Goal: Use online tool/utility: Utilize a website feature to perform a specific function

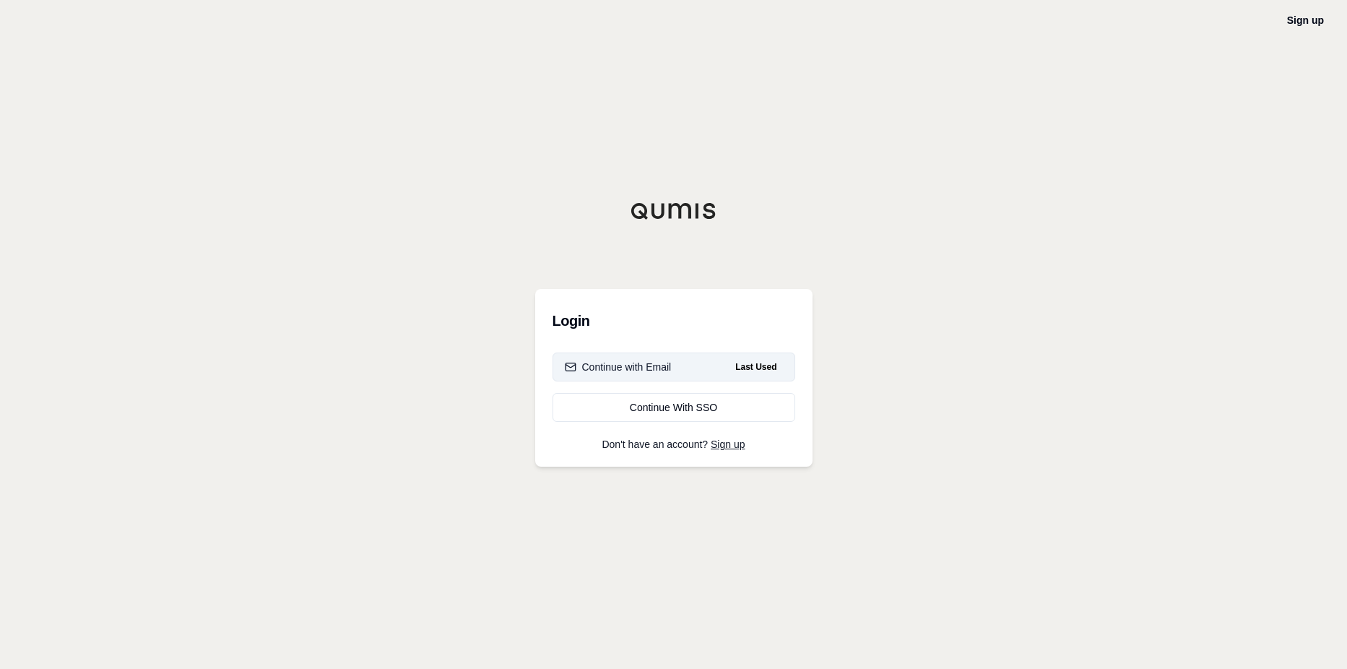
click at [632, 364] on div "Continue with Email" at bounding box center [618, 367] width 107 height 14
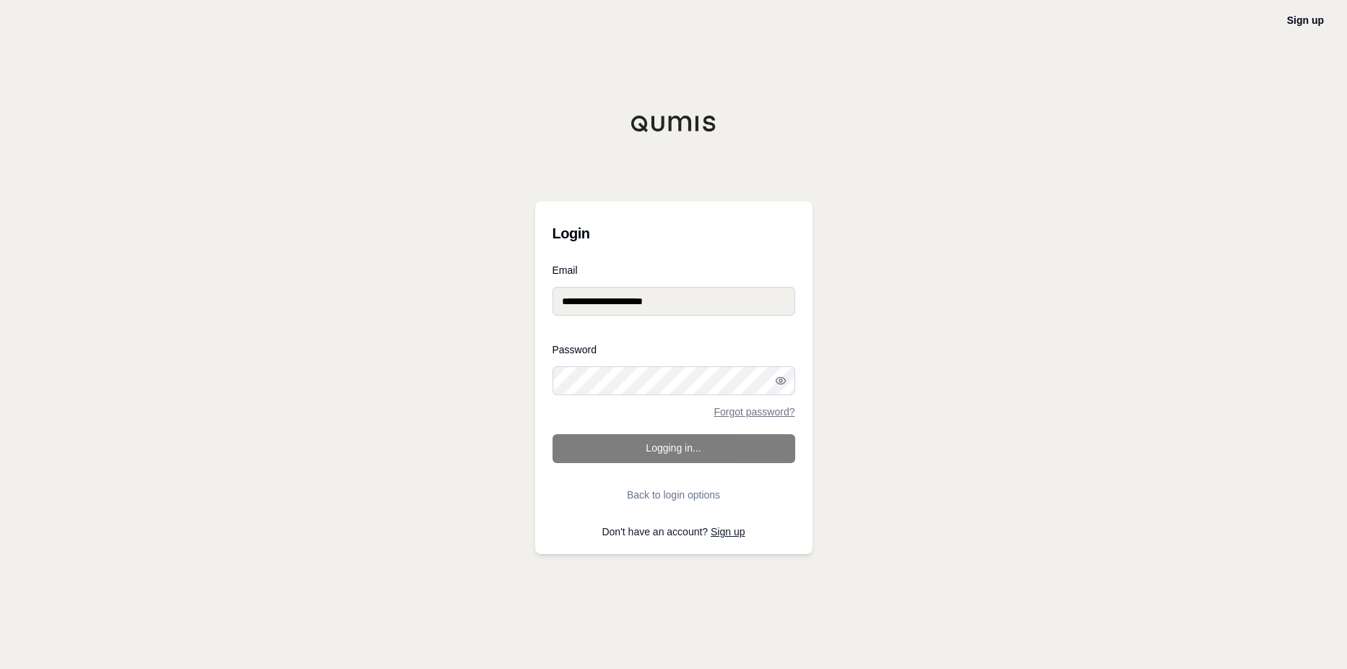
click at [629, 452] on form "**********" at bounding box center [674, 387] width 243 height 244
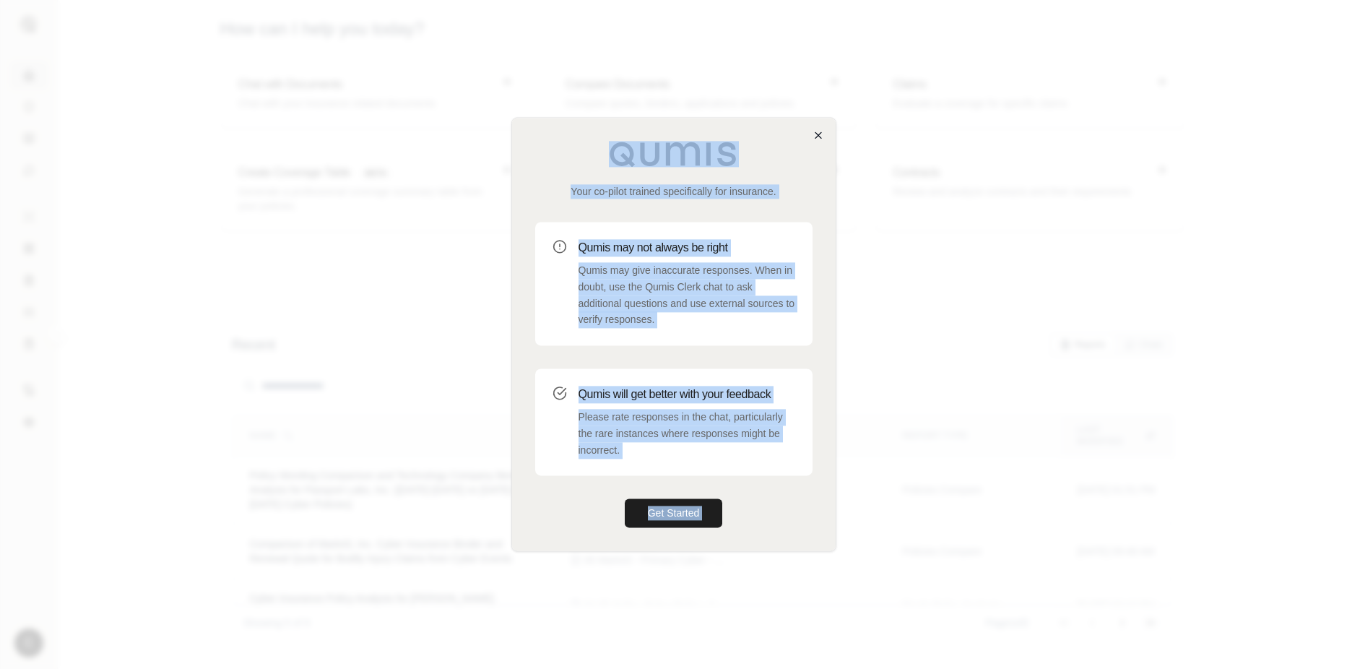
click at [813, 133] on div "Your co-pilot trained specifically for insurance. Qumis may not always be right…" at bounding box center [674, 334] width 325 height 434
click at [819, 134] on icon "button" at bounding box center [819, 135] width 12 height 12
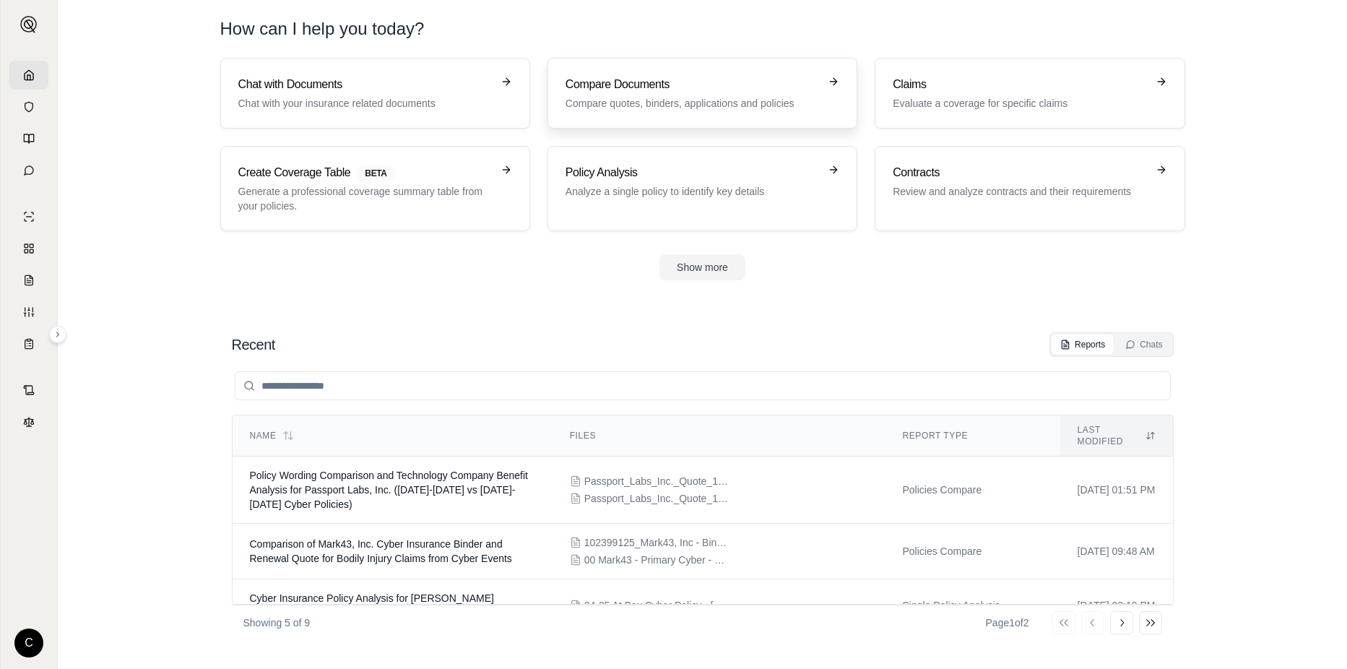
click at [631, 90] on h3 "Compare Documents" at bounding box center [693, 84] width 254 height 17
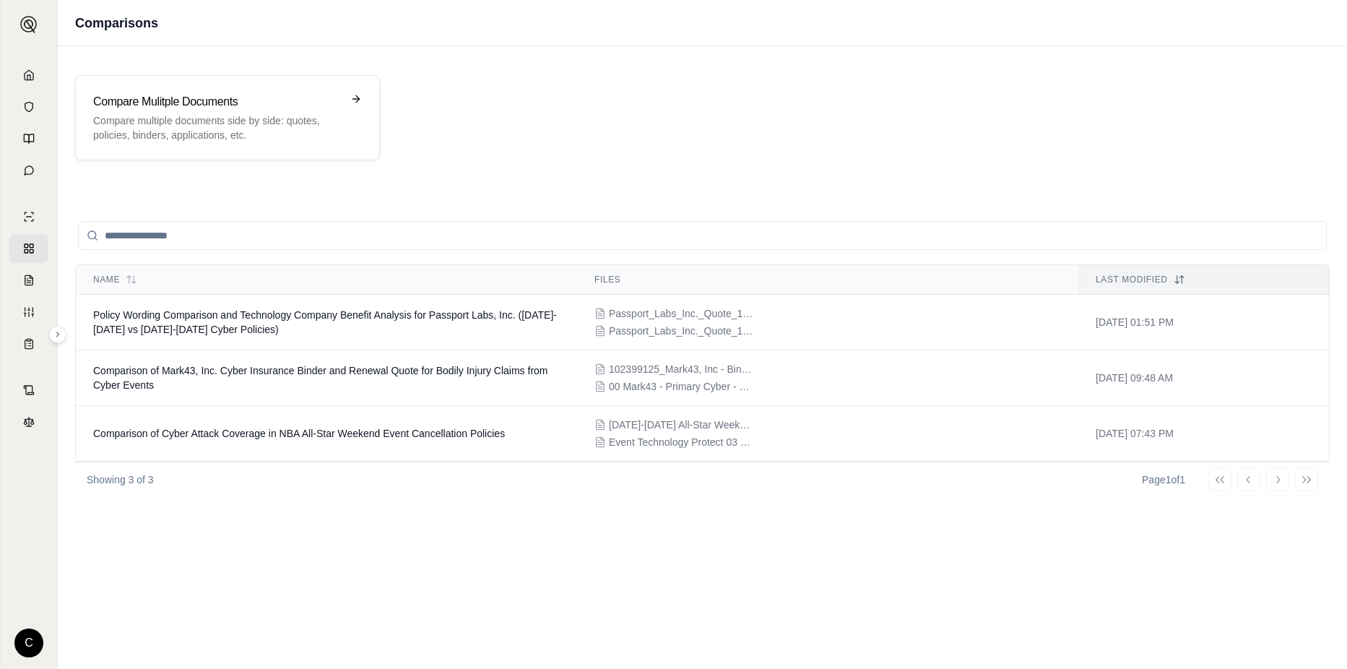
click at [288, 234] on input "search" at bounding box center [702, 235] width 1249 height 29
click at [288, 107] on h3 "Compare Mulitple Documents" at bounding box center [217, 101] width 249 height 17
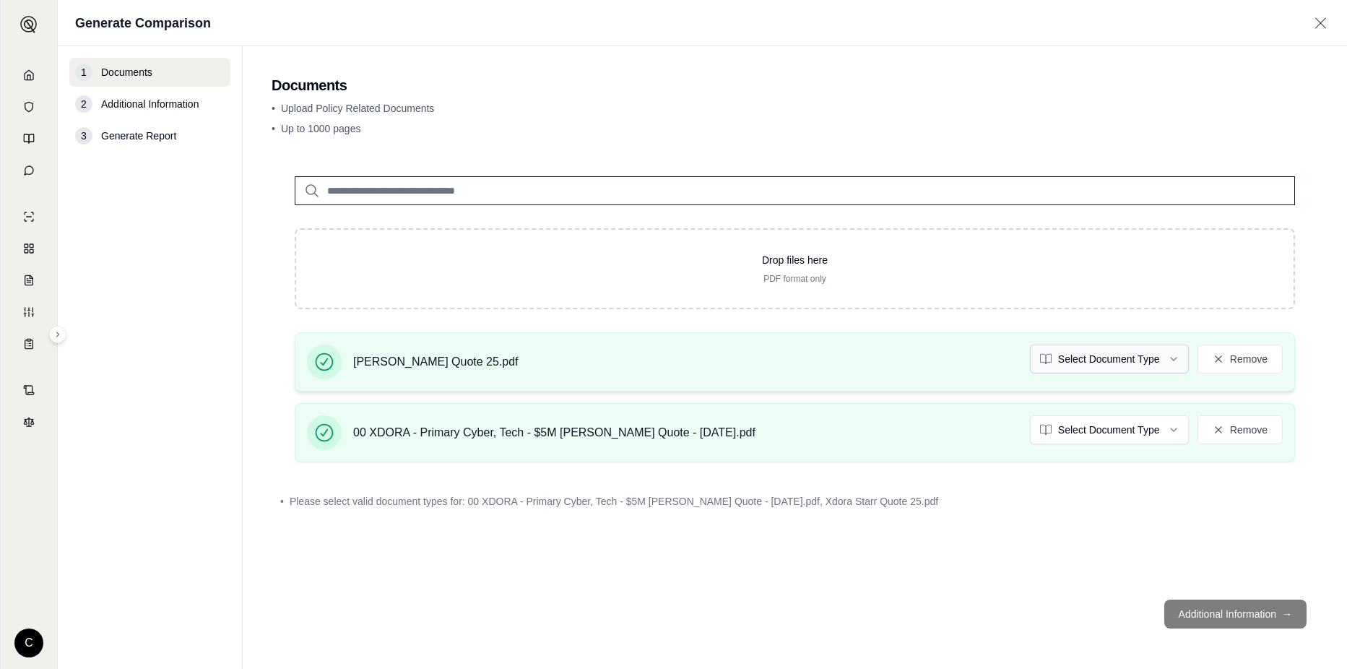
click at [1180, 361] on html "C Generate Comparison 1 Documents 2 Additional Information 3 Generate Report Do…" at bounding box center [673, 334] width 1347 height 669
click at [1178, 433] on html "Document type updated successfully C Generate Comparison 1 Documents 2 Addition…" at bounding box center [673, 334] width 1347 height 669
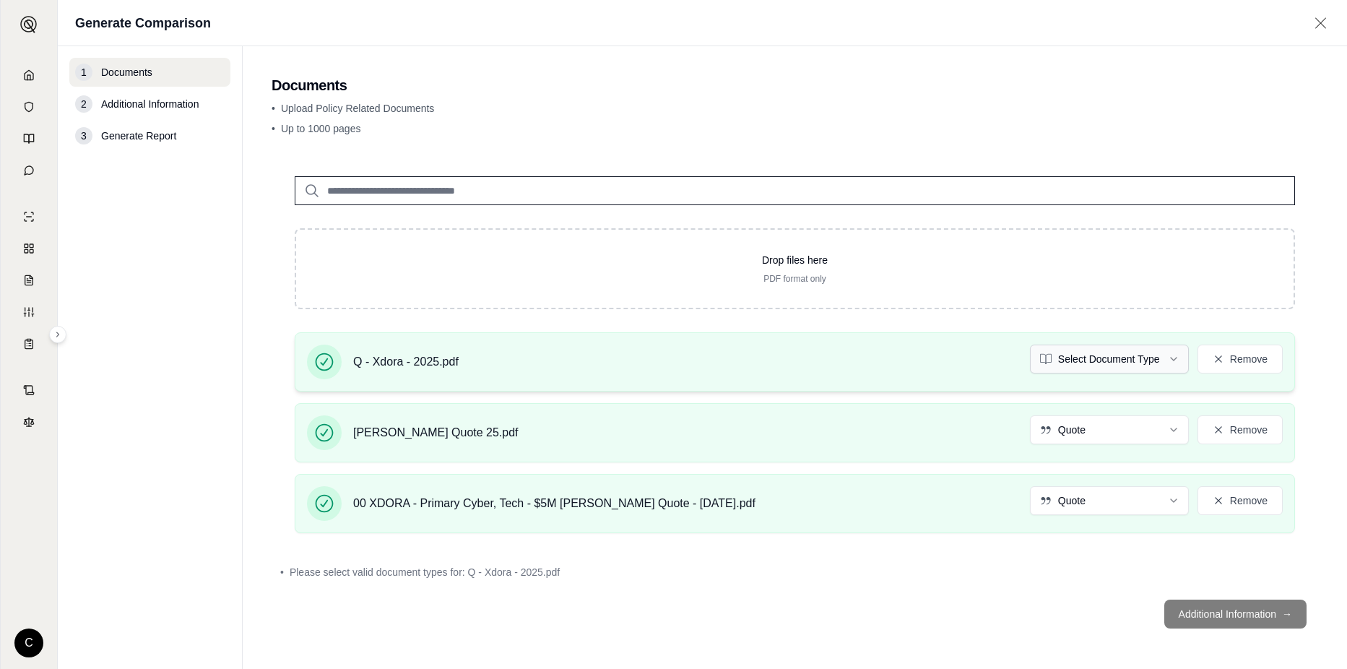
click at [1170, 366] on html "C Generate Comparison 1 Documents 2 Additional Information 3 Generate Report Do…" at bounding box center [673, 334] width 1347 height 669
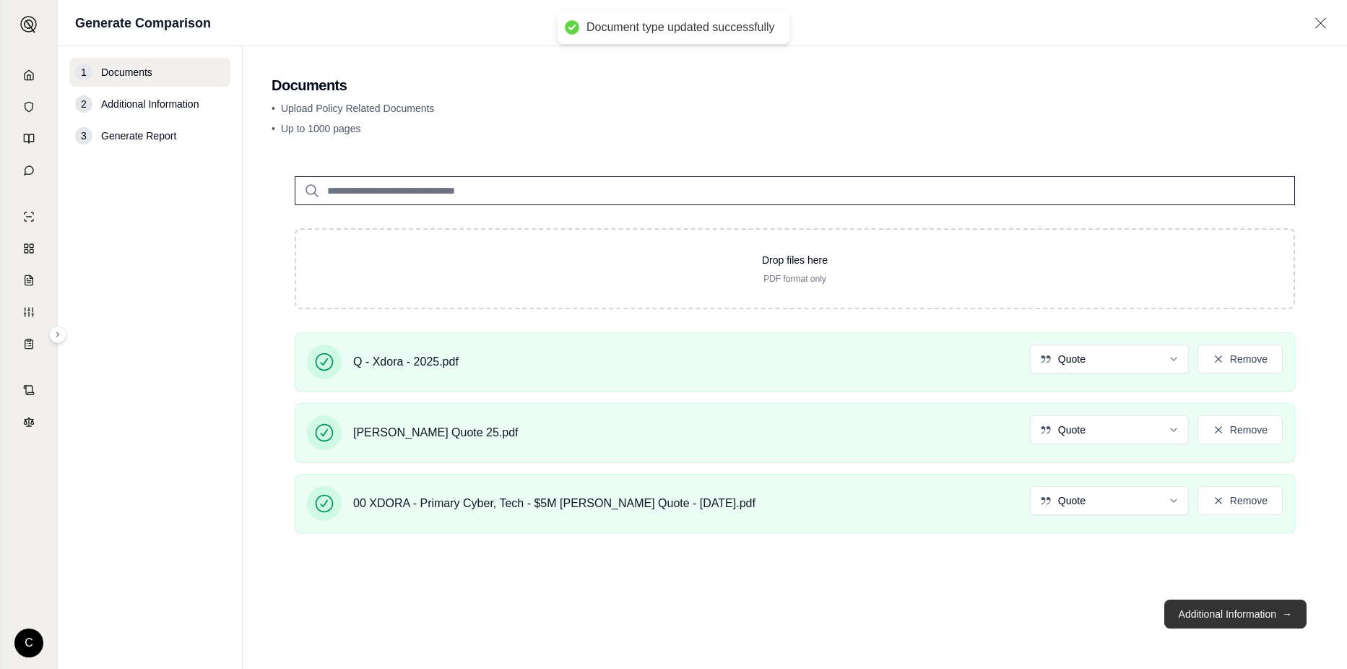
click at [1224, 609] on button "Additional Information →" at bounding box center [1236, 614] width 142 height 29
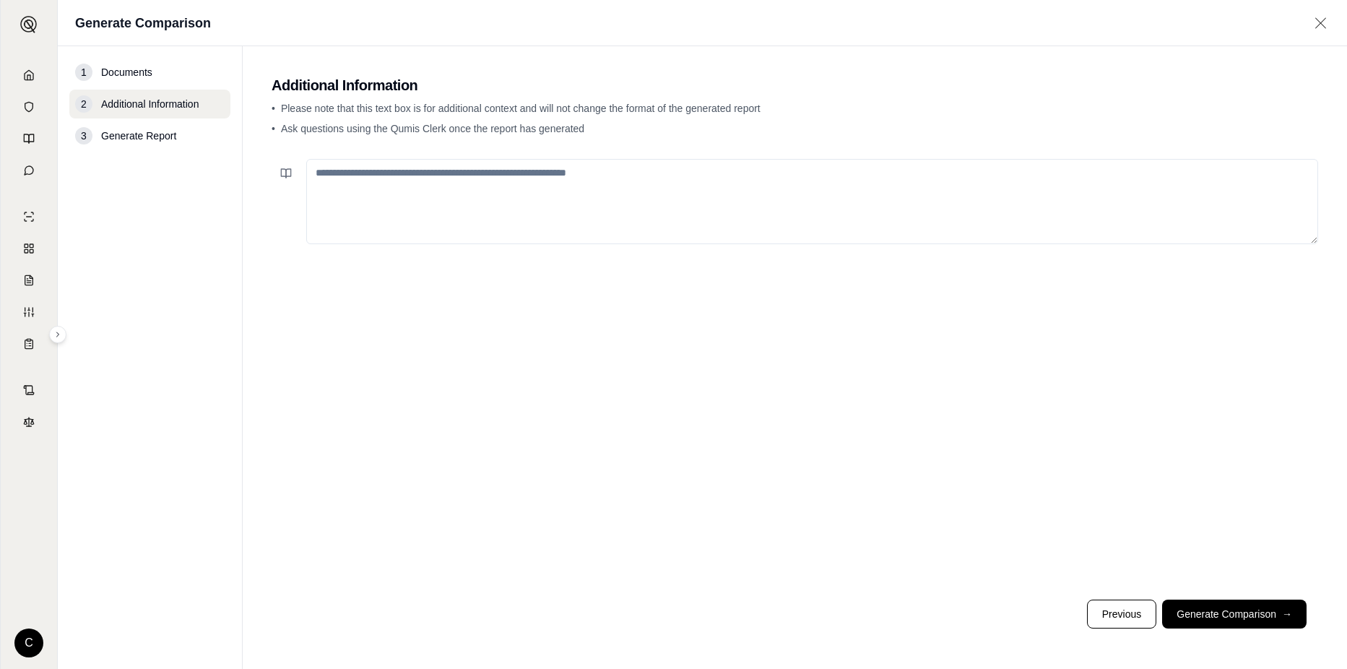
click at [747, 189] on textarea at bounding box center [812, 201] width 1012 height 85
type textarea "*"
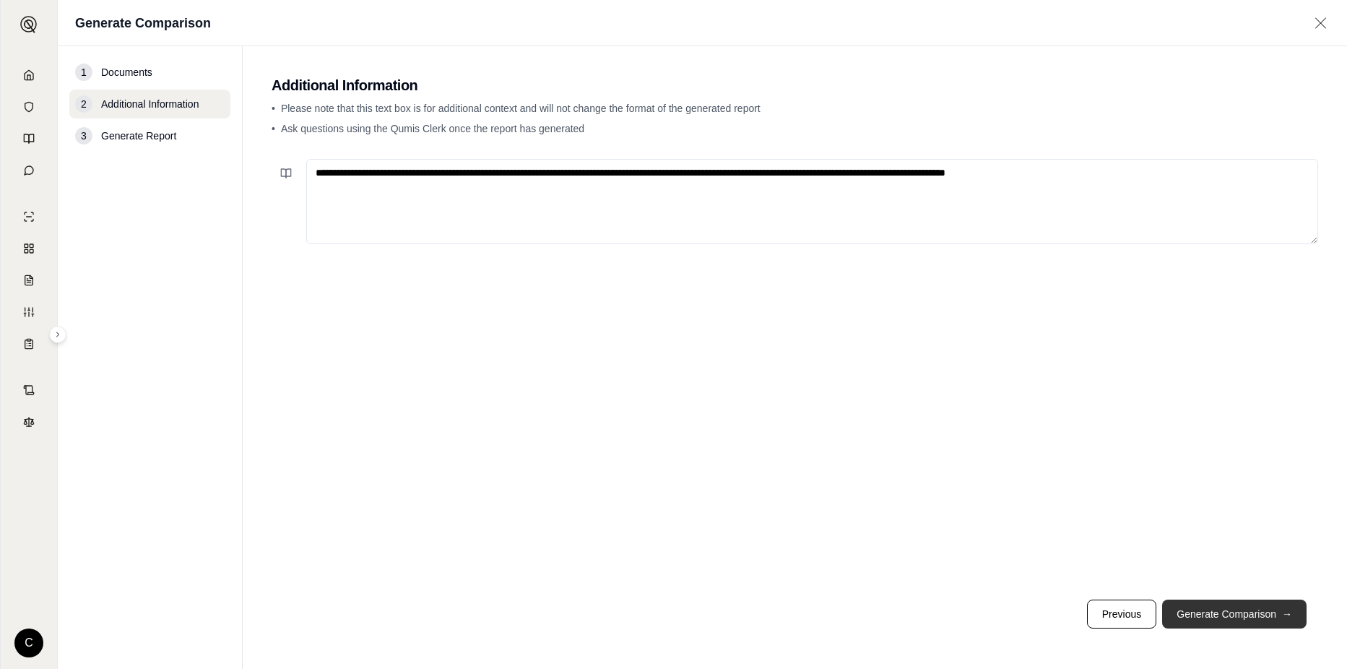
type textarea "**********"
click at [1235, 616] on button "Generate Comparison →" at bounding box center [1234, 614] width 144 height 29
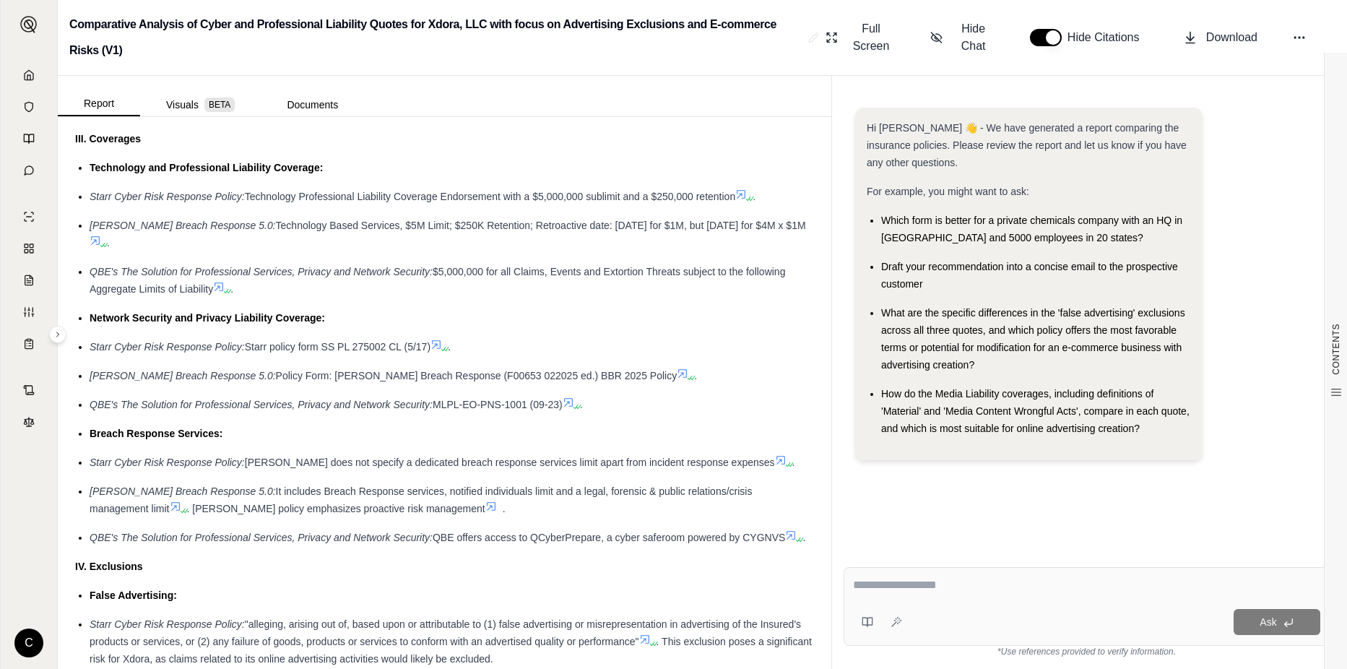
scroll to position [1951, 0]
